Goal: Information Seeking & Learning: Learn about a topic

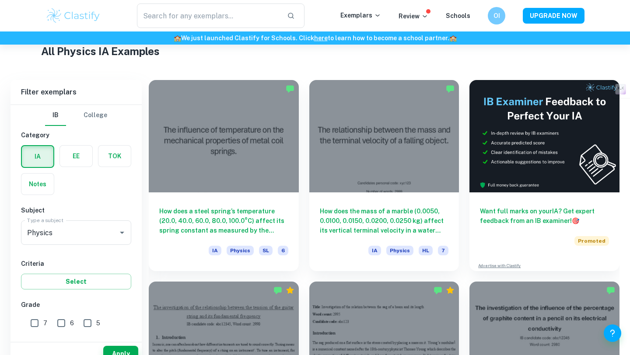
scroll to position [229, 0]
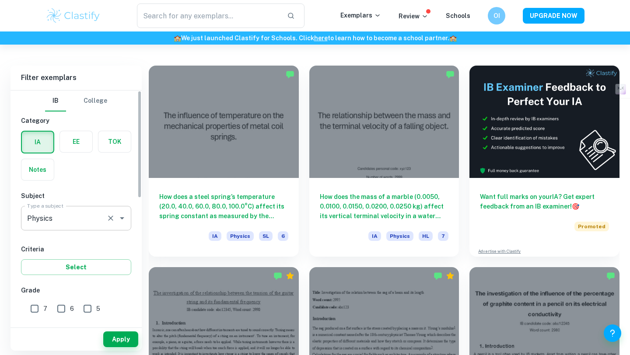
click at [120, 221] on icon "Open" at bounding box center [122, 218] width 11 height 11
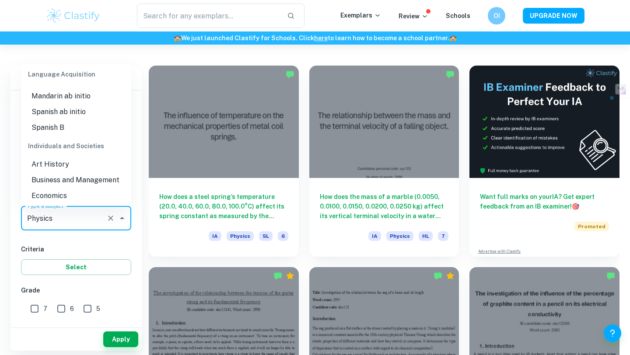
scroll to position [773, 0]
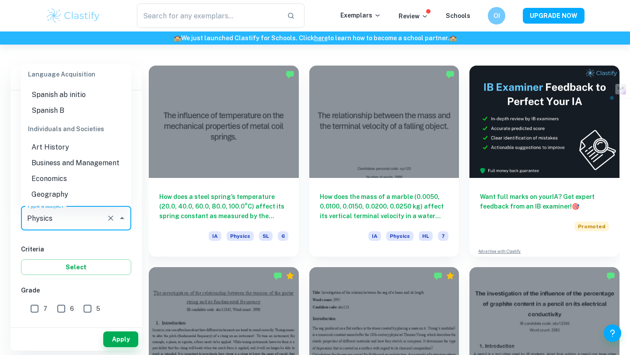
click at [79, 155] on li "Business and Management" at bounding box center [76, 163] width 110 height 16
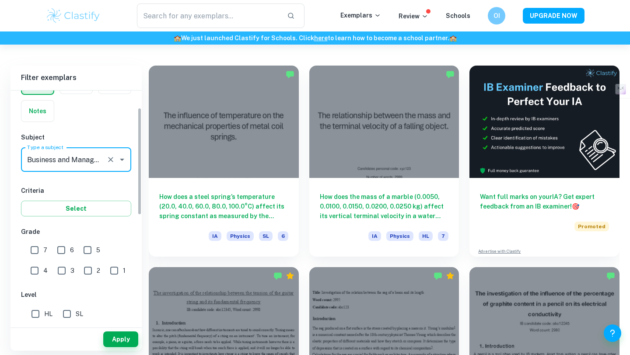
scroll to position [91, 0]
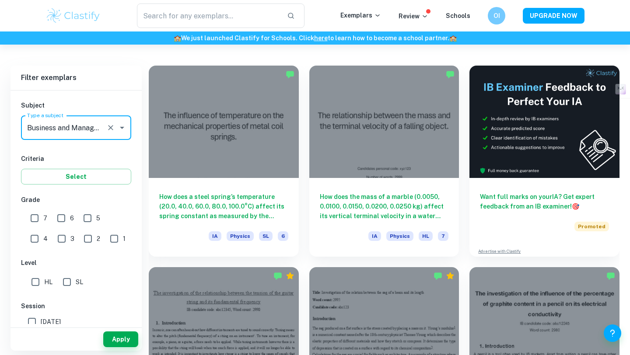
click at [37, 220] on input "7" at bounding box center [35, 219] width 18 height 18
checkbox input "true"
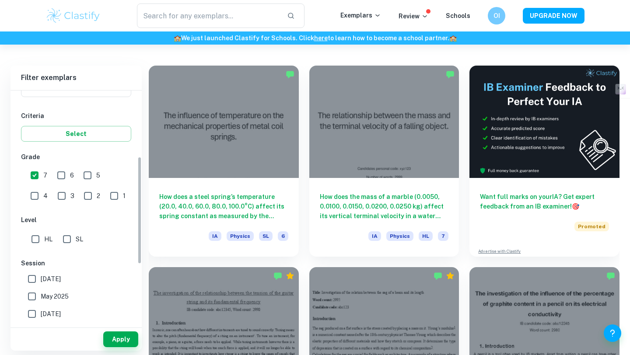
scroll to position [146, 0]
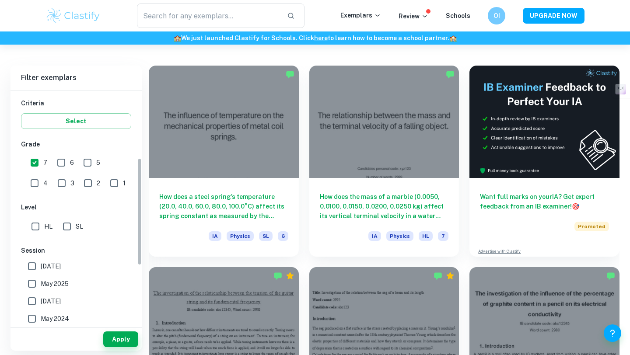
click at [35, 225] on input "HL" at bounding box center [36, 227] width 18 height 18
checkbox input "true"
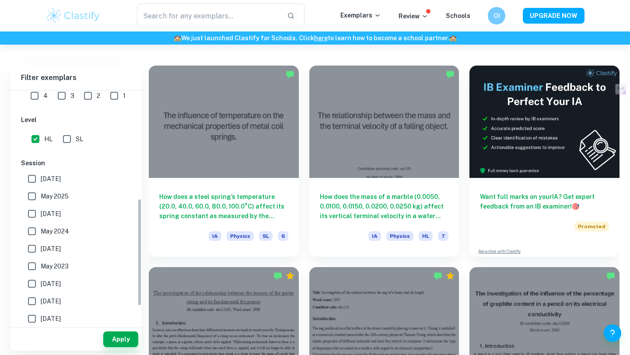
scroll to position [247, 0]
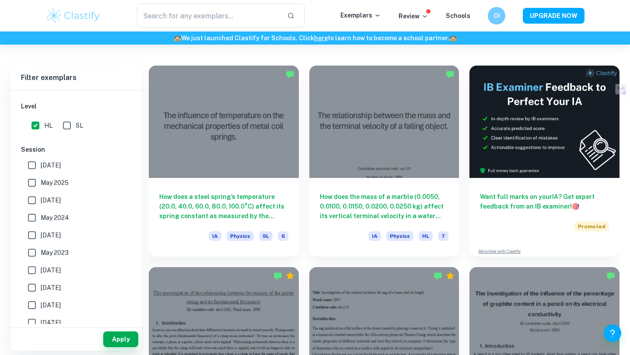
click at [66, 181] on span "May 2025" at bounding box center [55, 183] width 28 height 10
click at [41, 181] on input "May 2025" at bounding box center [32, 183] width 18 height 18
checkbox input "true"
click at [122, 343] on button "Apply" at bounding box center [120, 340] width 35 height 16
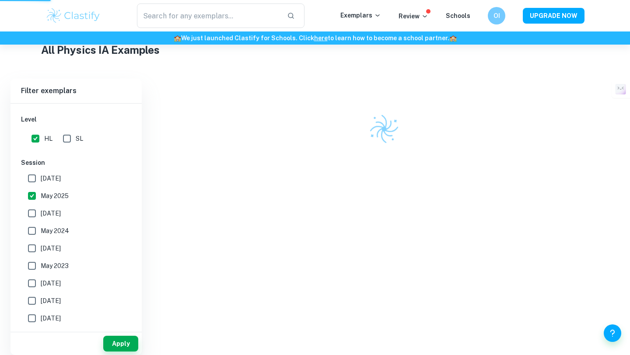
scroll to position [212, 0]
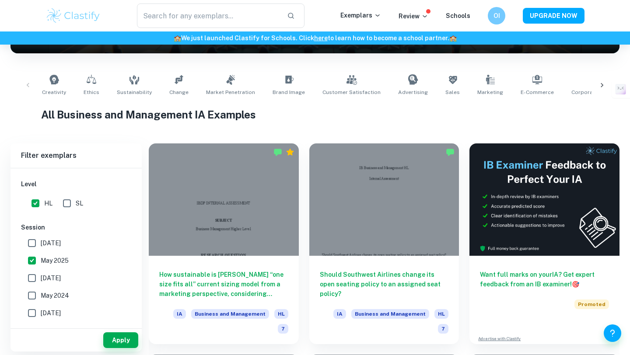
scroll to position [153, 0]
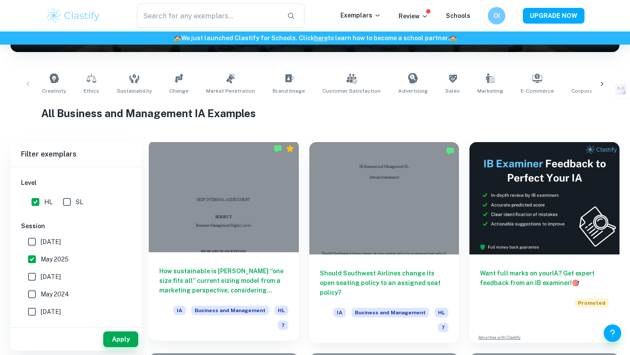
click at [242, 217] on div at bounding box center [224, 196] width 150 height 112
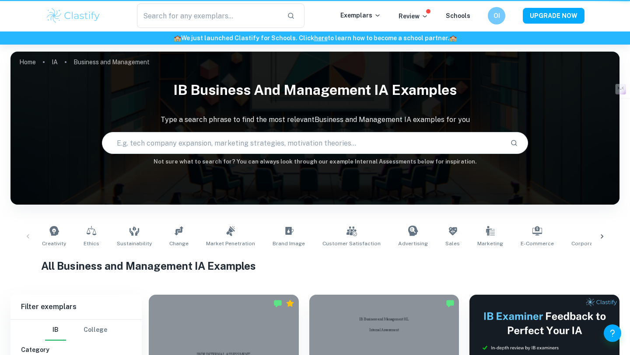
scroll to position [153, 0]
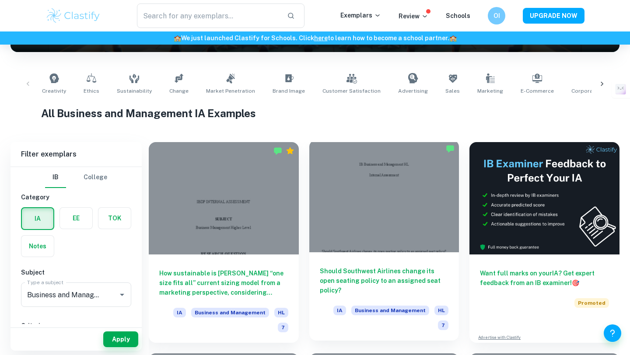
click at [366, 251] on div at bounding box center [384, 196] width 150 height 112
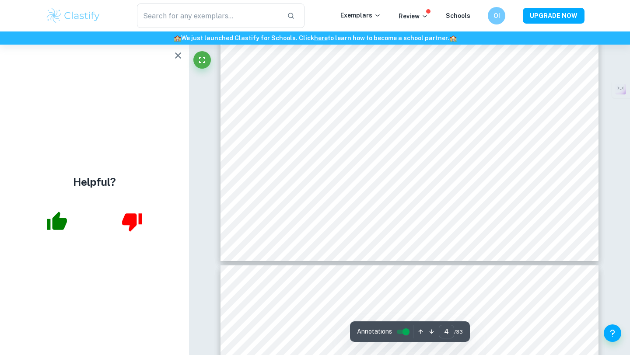
scroll to position [1880, 0]
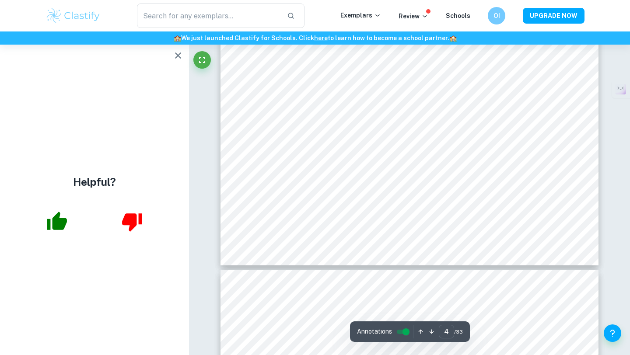
click at [177, 59] on icon "button" at bounding box center [178, 55] width 11 height 11
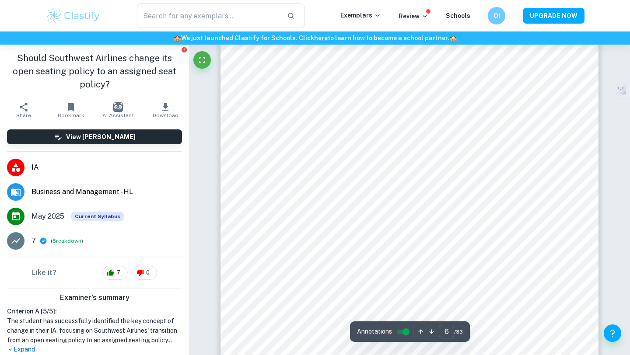
scroll to position [2722, 0]
type input "7"
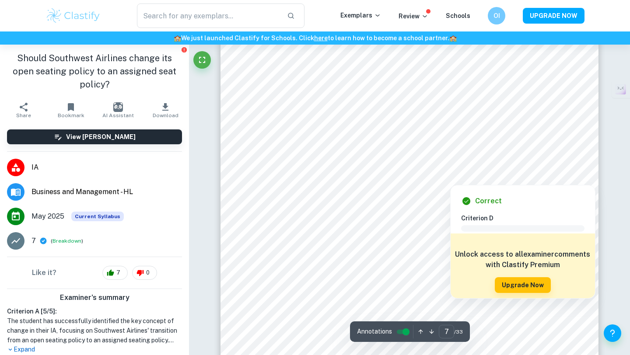
click at [425, 181] on div at bounding box center [450, 179] width 63 height 8
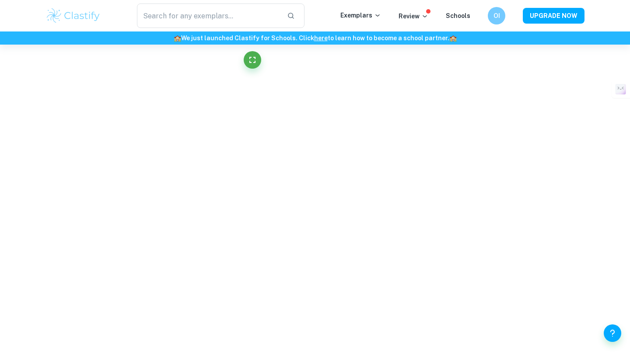
scroll to position [2126, 0]
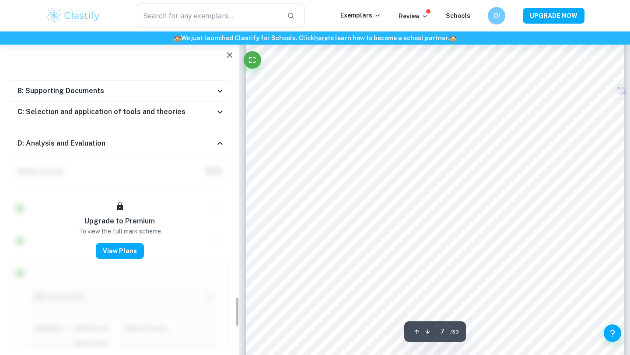
scroll to position [153, 0]
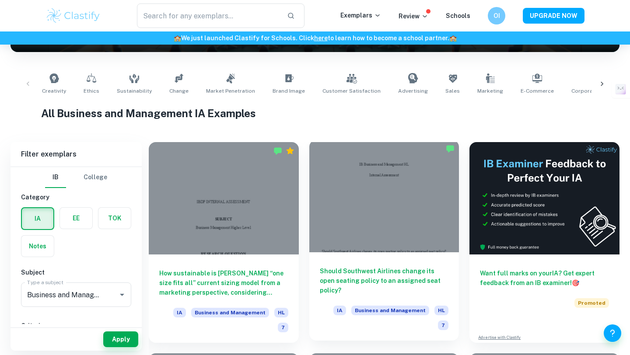
click at [344, 197] on div at bounding box center [384, 196] width 150 height 112
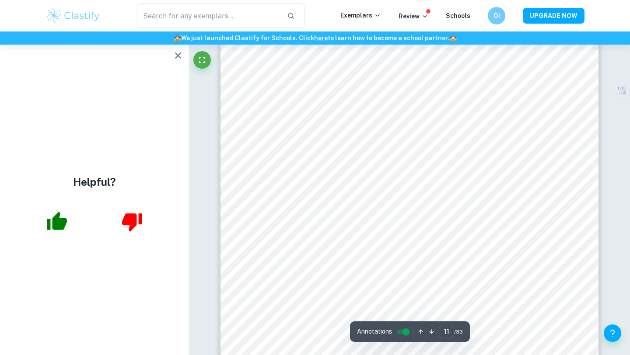
scroll to position [5357, 0]
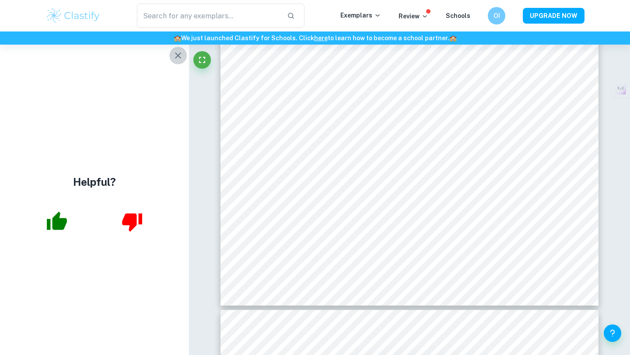
click at [179, 54] on icon "button" at bounding box center [178, 55] width 11 height 11
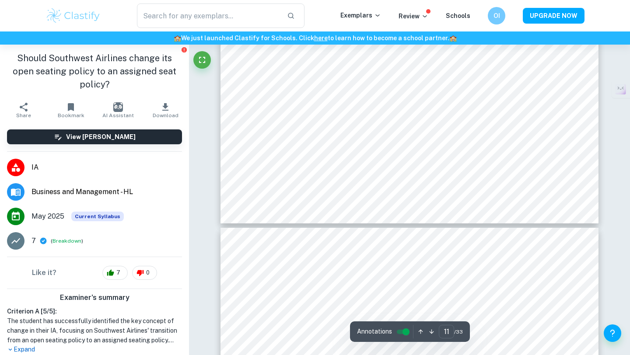
scroll to position [5440, 0]
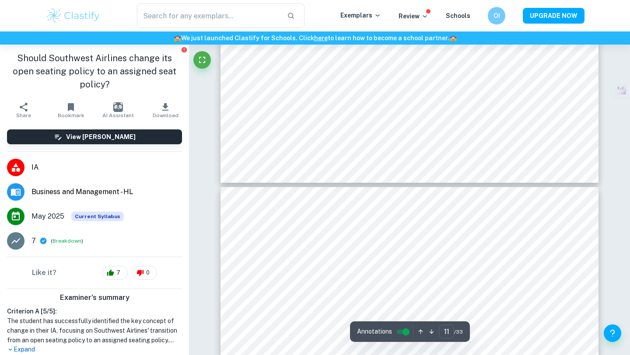
type input "10"
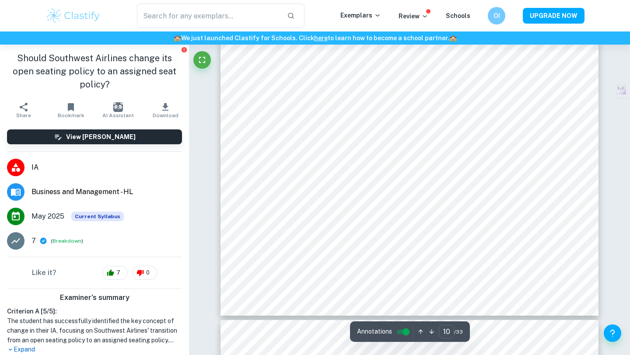
scroll to position [4853, 0]
